Goal: Share content: Share content

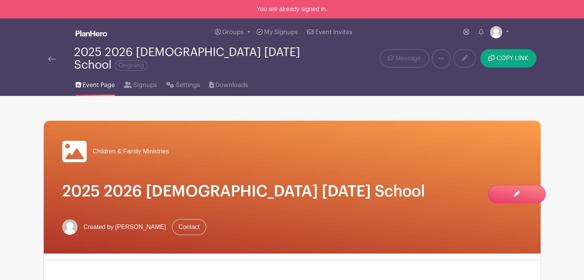
click at [52, 56] on img at bounding box center [52, 58] width 8 height 5
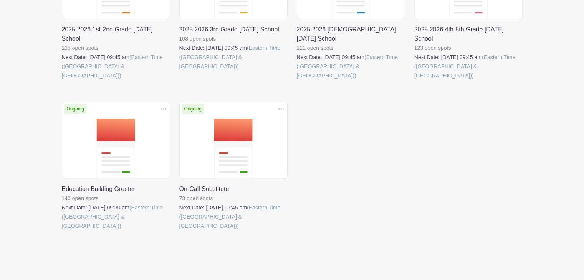
scroll to position [192, 0]
click at [62, 230] on link at bounding box center [62, 230] width 0 height 0
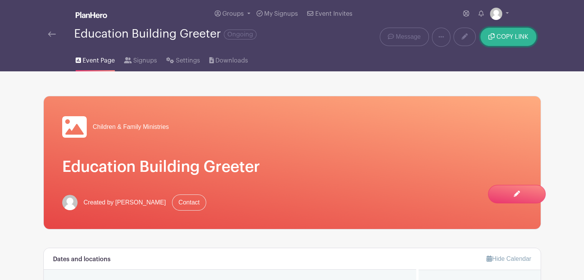
click at [511, 37] on span "COPY LINK" at bounding box center [512, 37] width 32 height 6
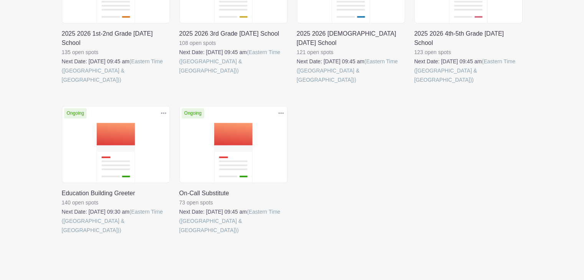
scroll to position [192, 0]
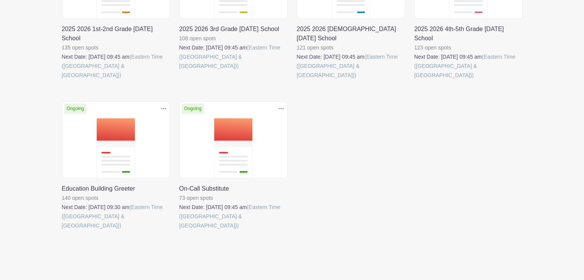
click at [179, 230] on link at bounding box center [179, 230] width 0 height 0
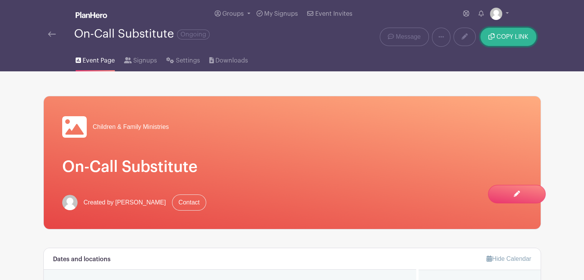
click at [503, 37] on span "COPY LINK" at bounding box center [512, 37] width 32 height 6
click at [582, 249] on main "Groups All Groups Children & Family Ministries My Signups Event Invites My acco…" at bounding box center [292, 280] width 584 height 561
